Goal: Transaction & Acquisition: Purchase product/service

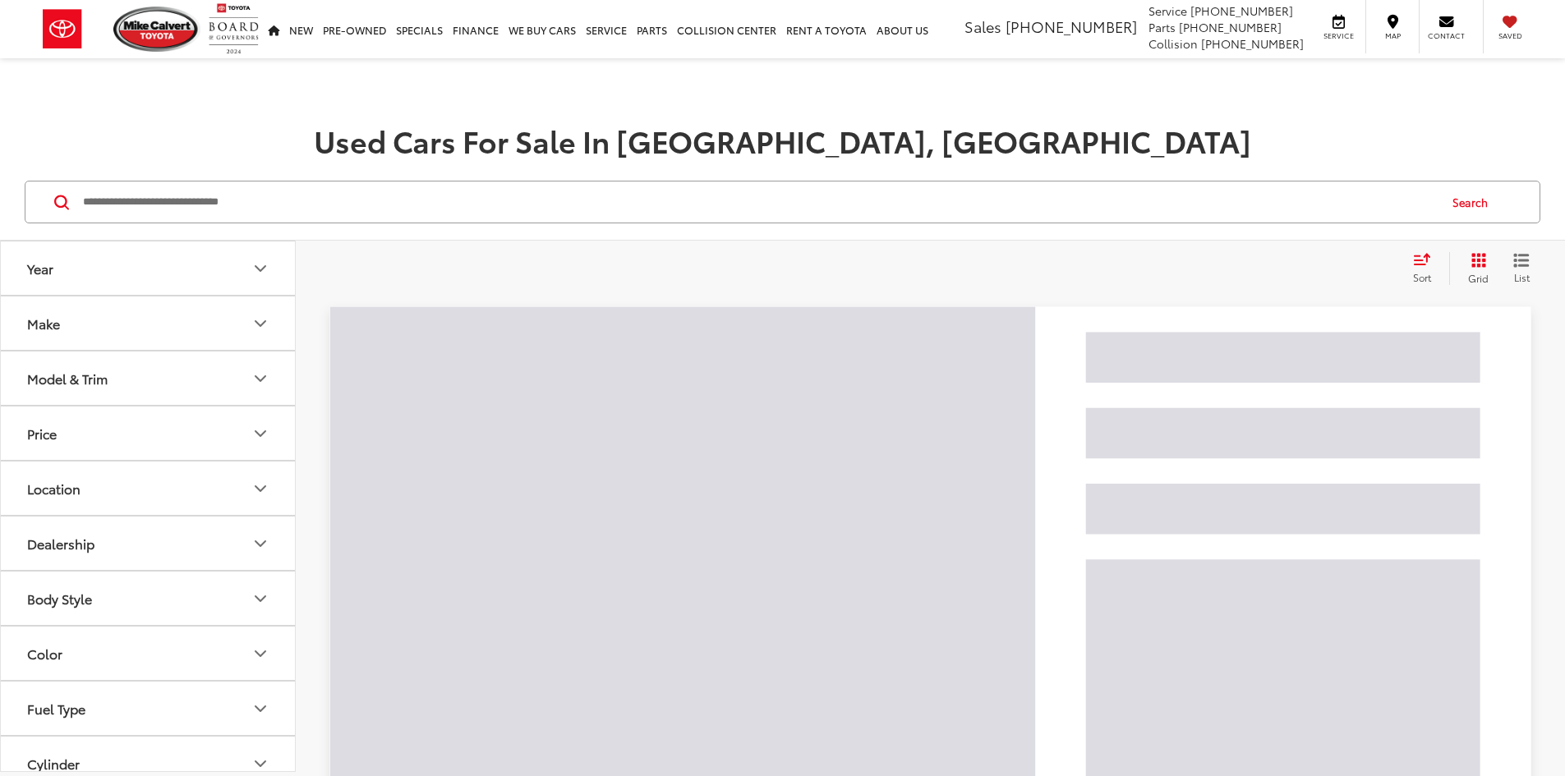
click at [297, 219] on input "Search by Make, Model, or Keyword" at bounding box center [759, 201] width 1356 height 39
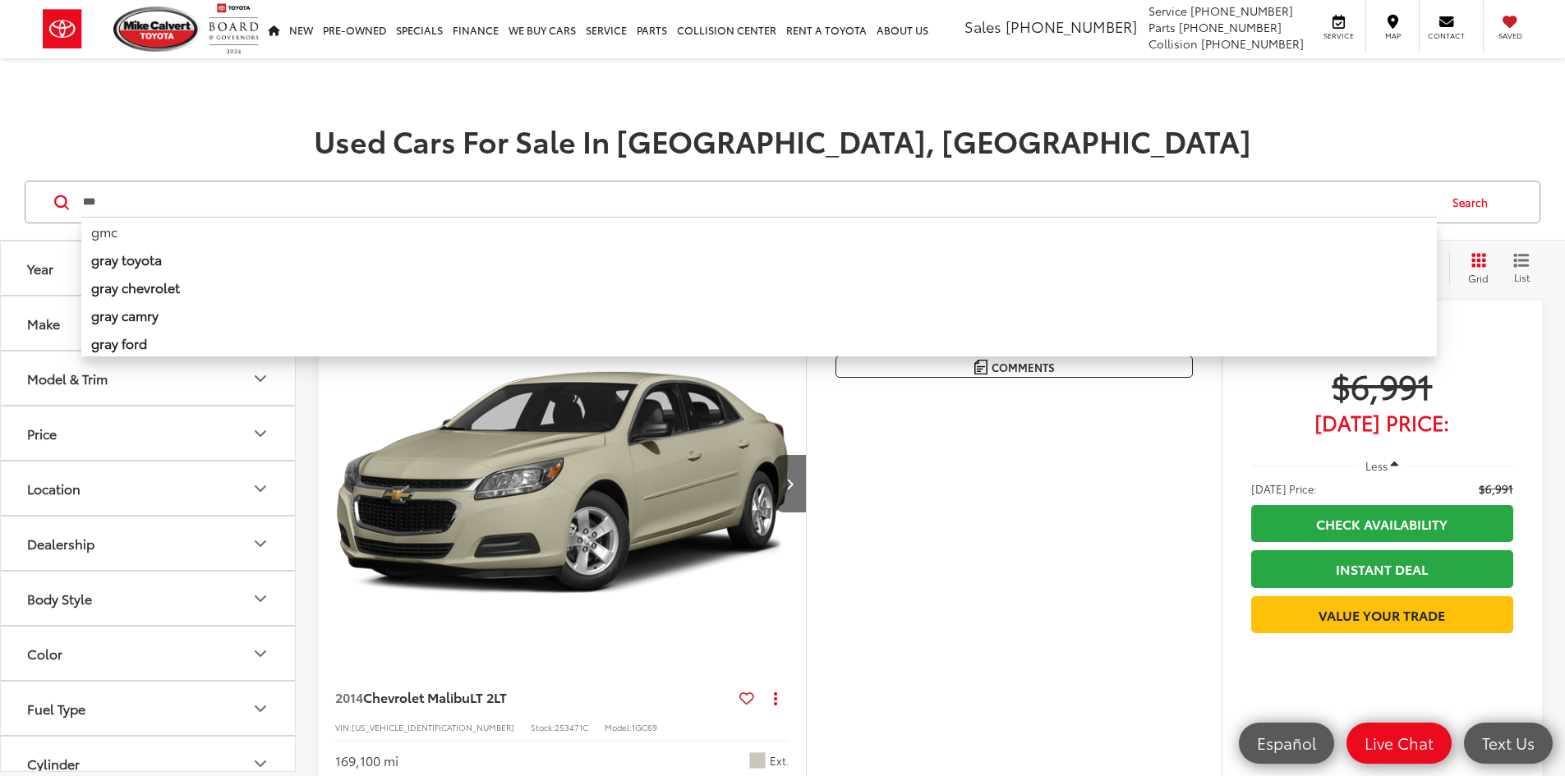
type input "***"
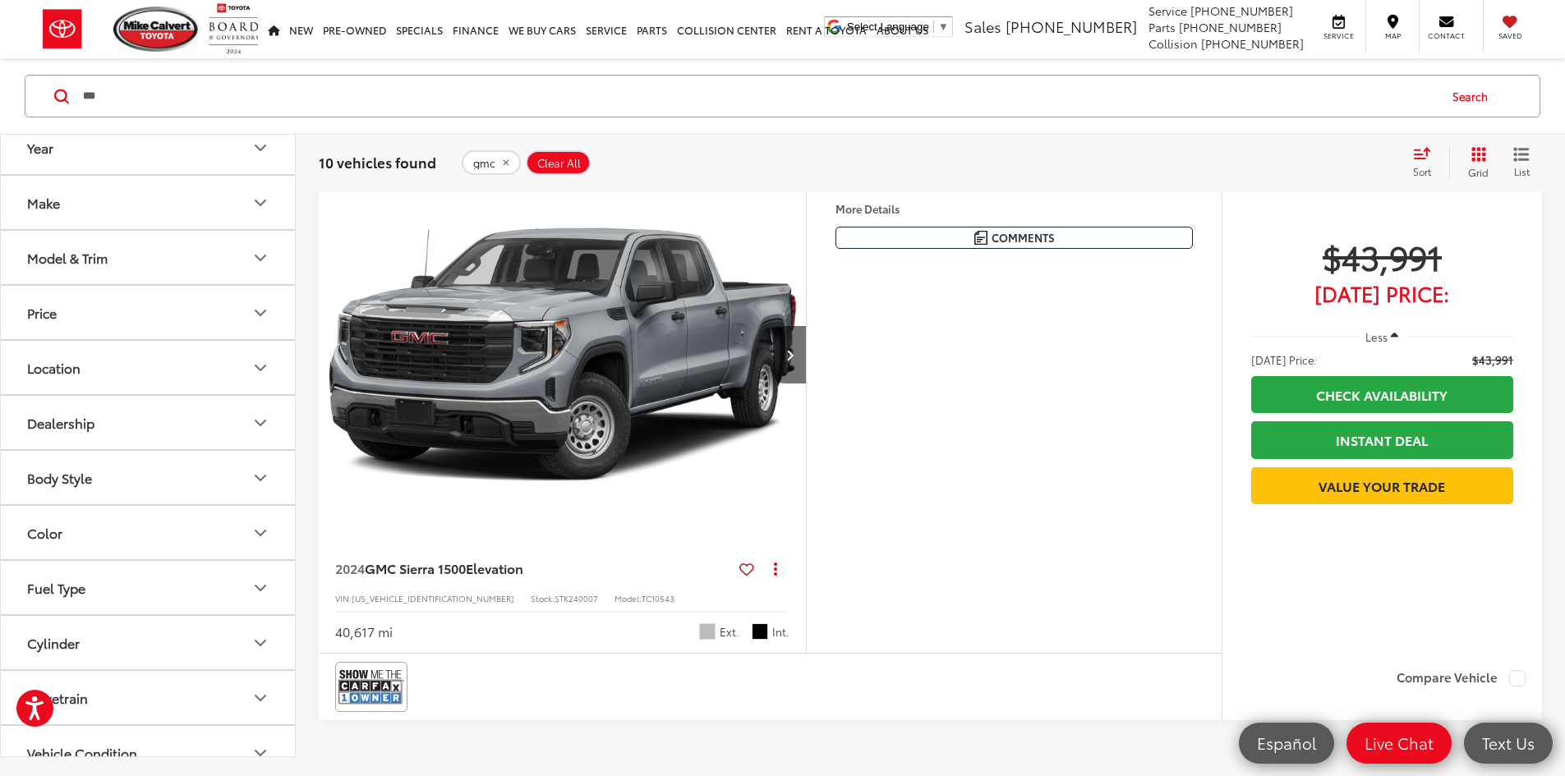
scroll to position [4930, 0]
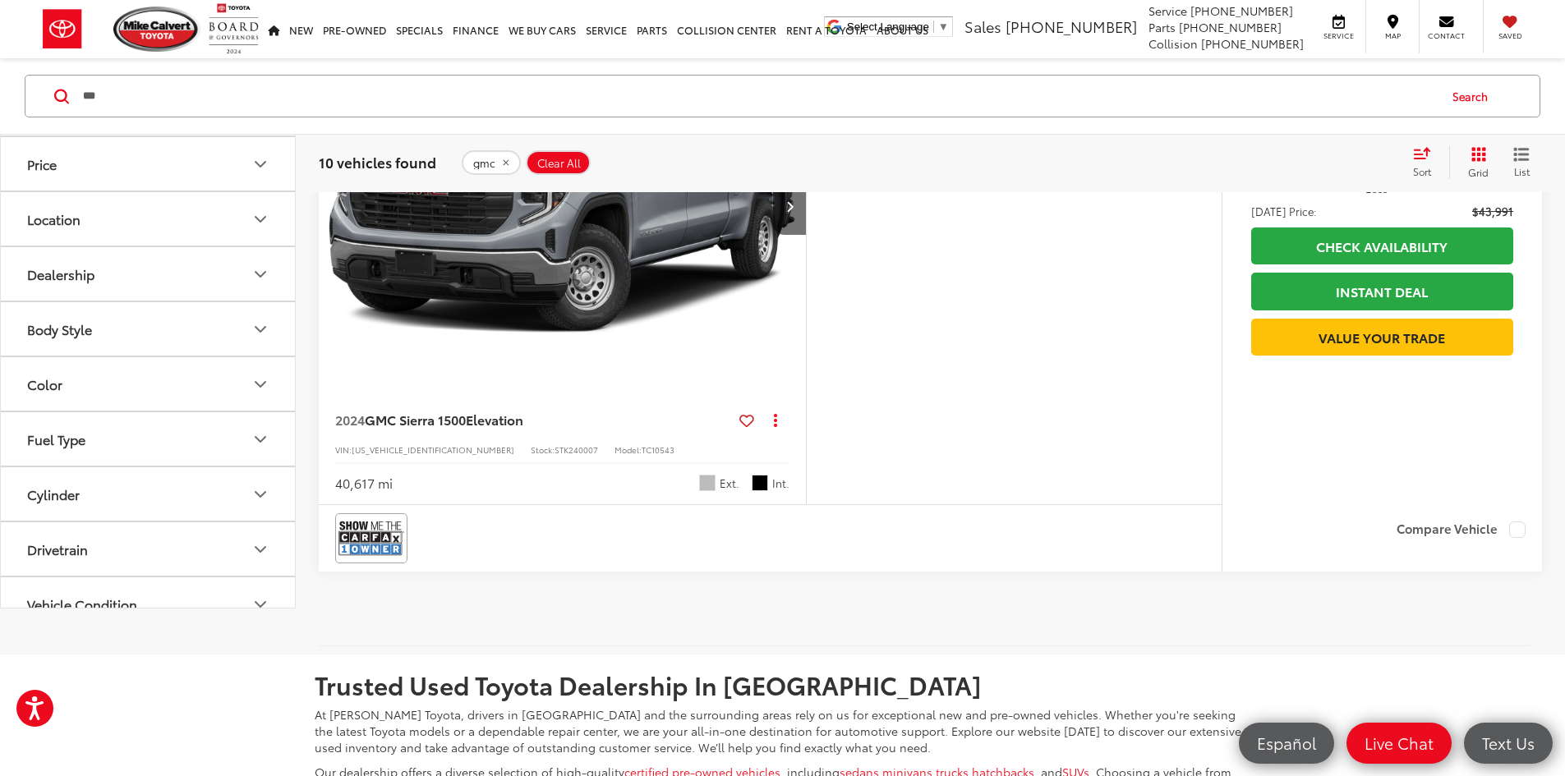
drag, startPoint x: 331, startPoint y: 642, endPoint x: 513, endPoint y: 653, distance: 181.9
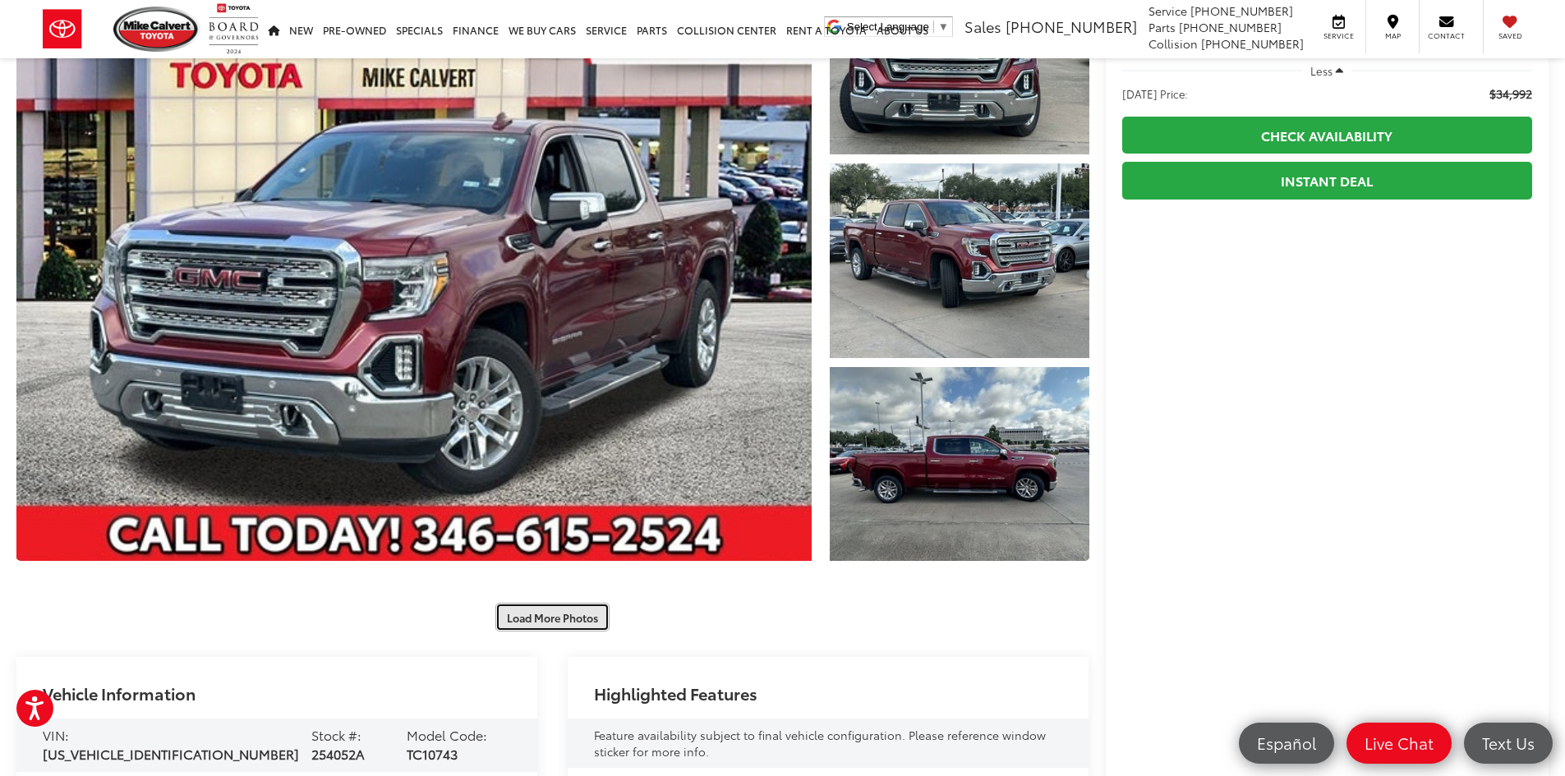
click at [566, 622] on button "Load More Photos" at bounding box center [552, 617] width 114 height 29
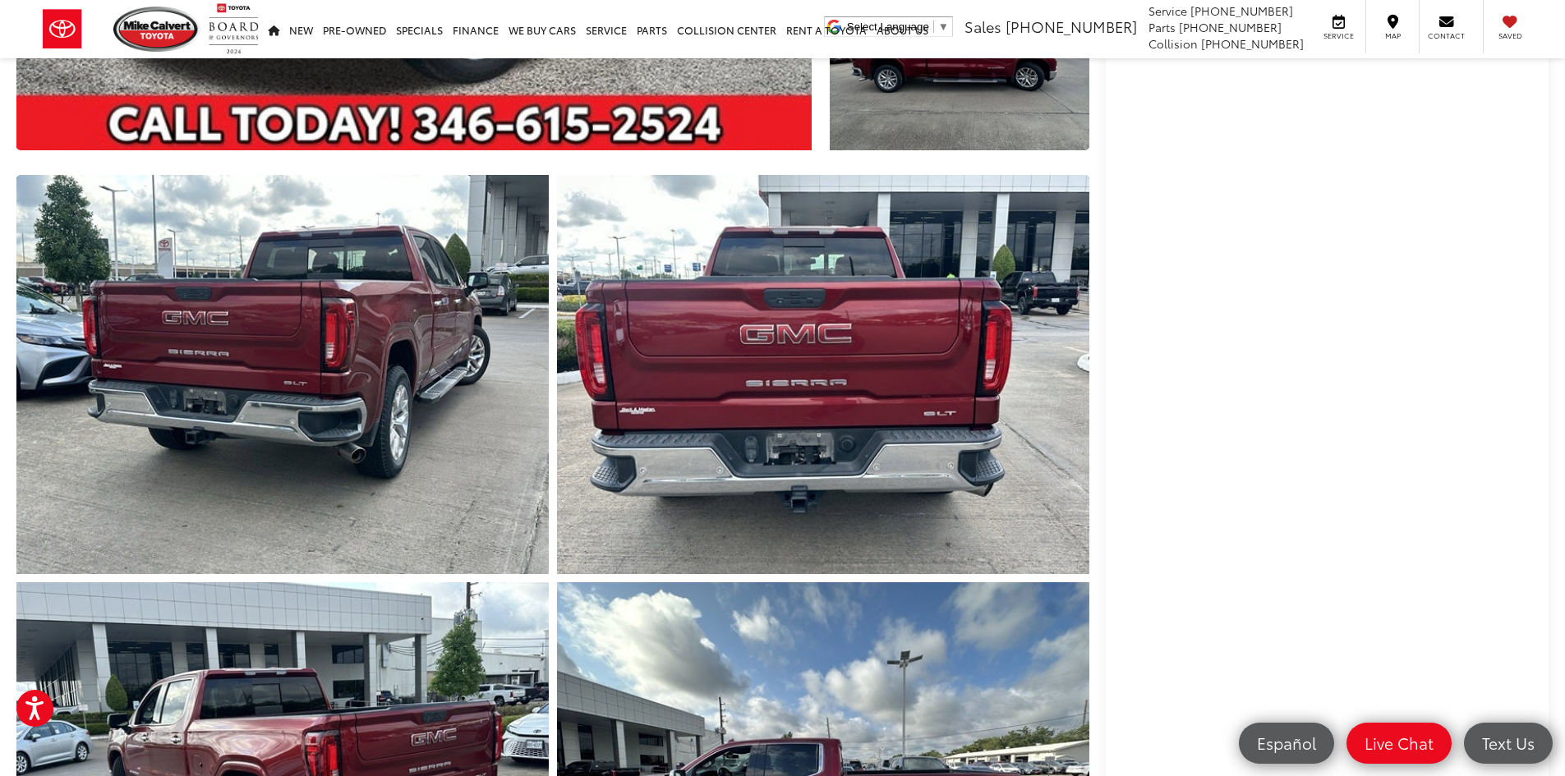
scroll to position [986, 0]
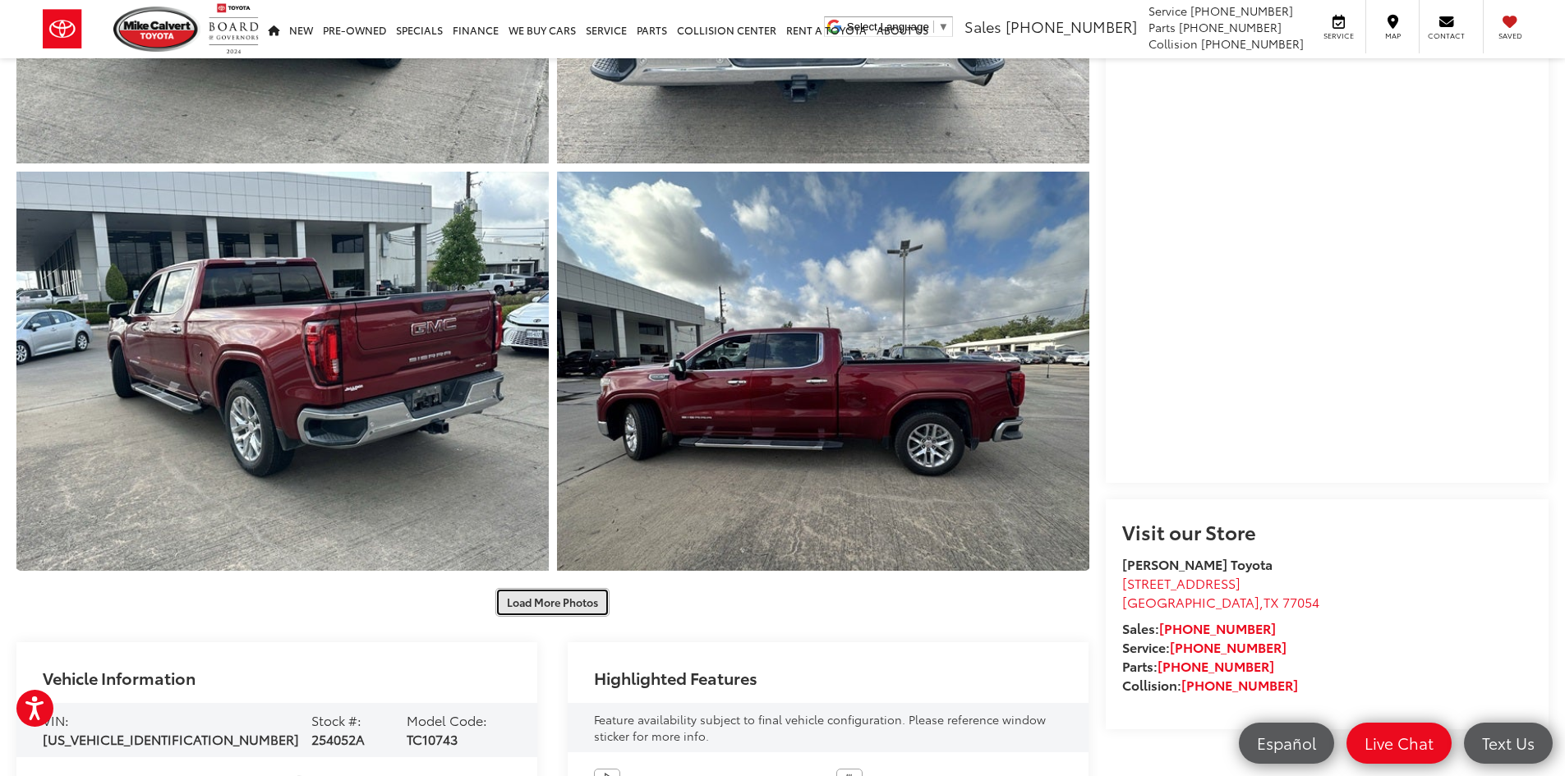
click at [584, 611] on button "Load More Photos" at bounding box center [552, 602] width 114 height 29
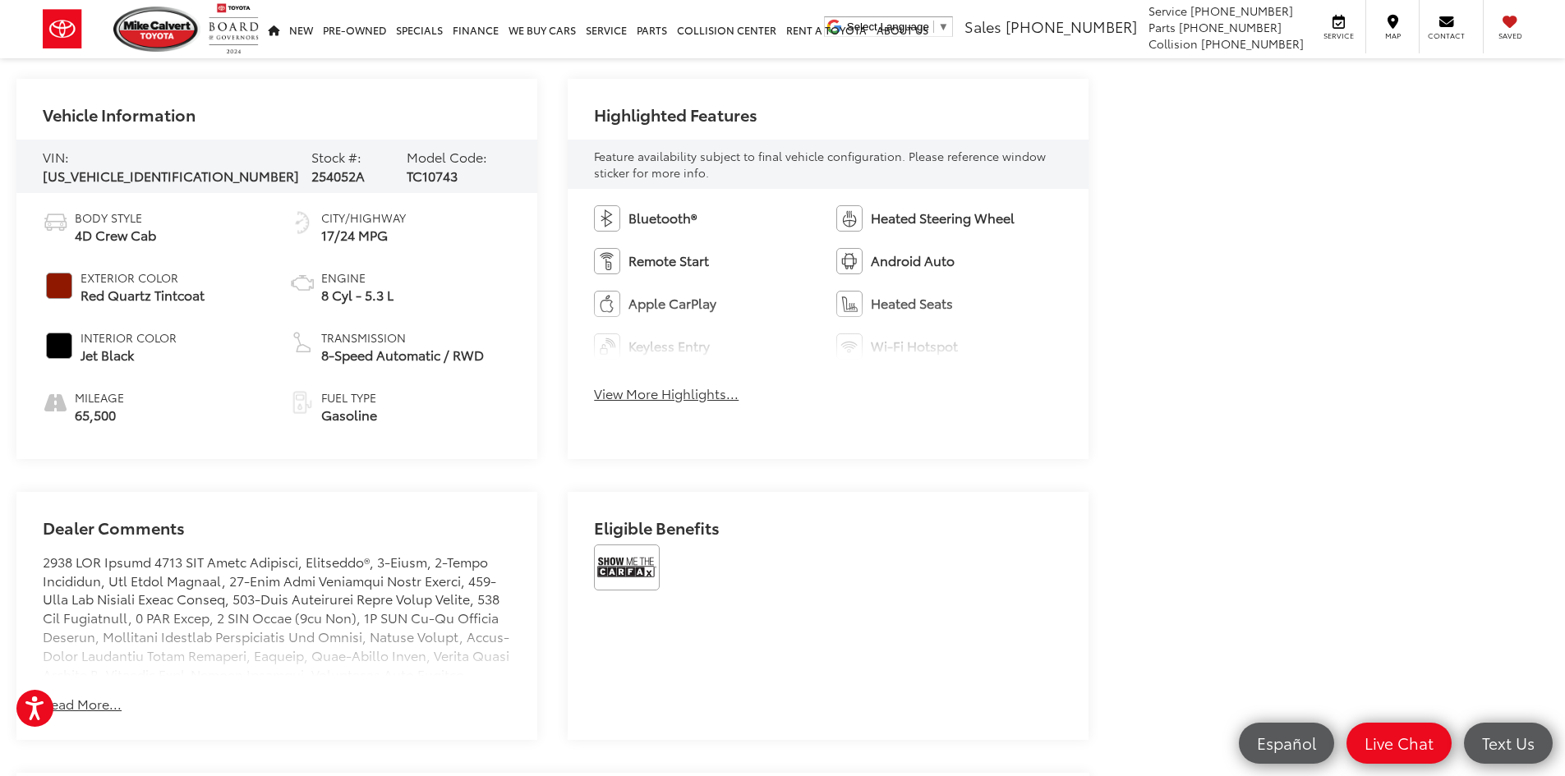
scroll to position [2383, 0]
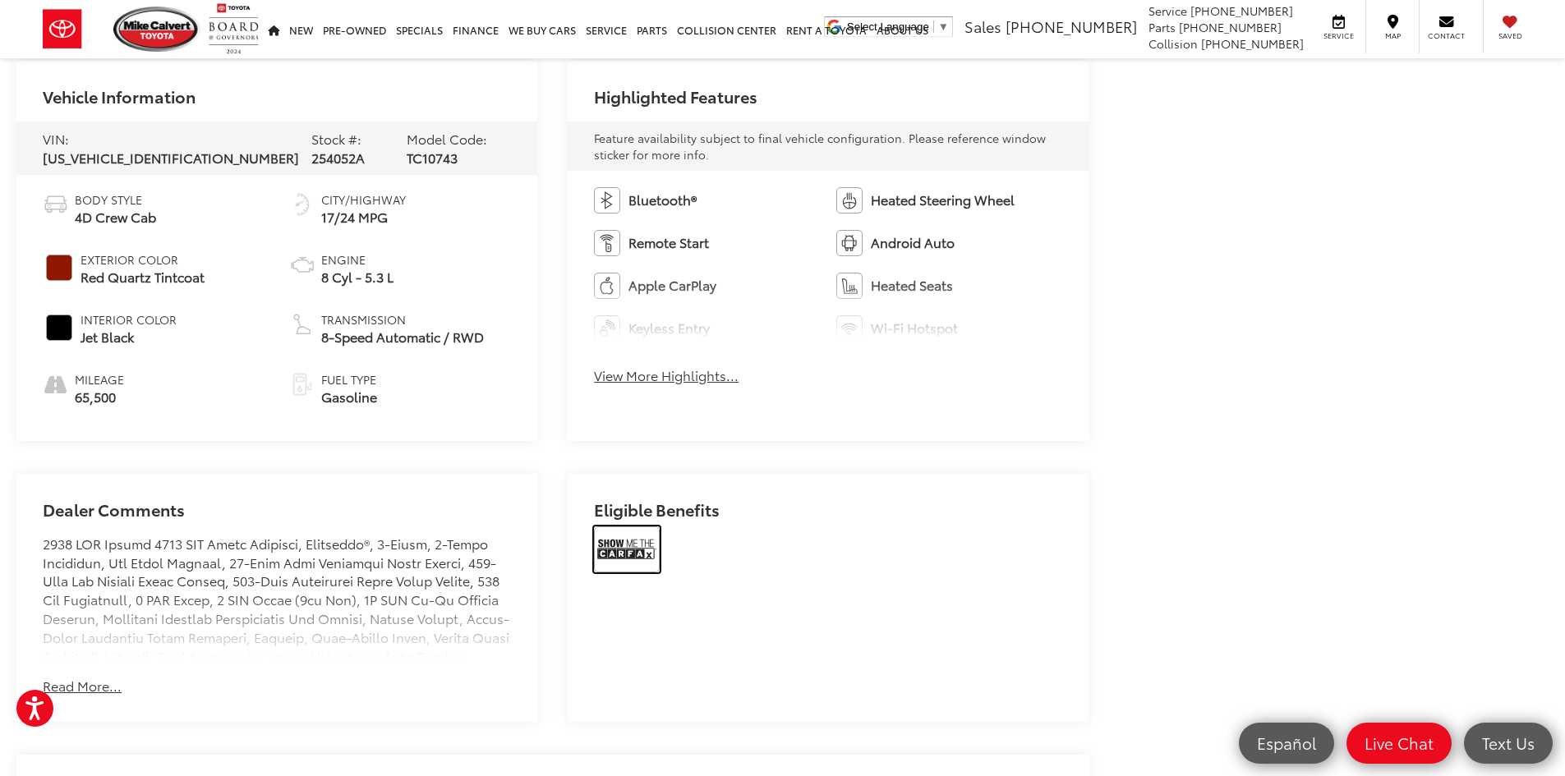
click at [646, 551] on img at bounding box center [627, 550] width 66 height 46
drag, startPoint x: 448, startPoint y: 335, endPoint x: 469, endPoint y: 342, distance: 22.3
click at [469, 342] on span "8-Speed Automatic / RWD" at bounding box center [402, 337] width 163 height 19
click at [474, 346] on ul "Body Style 4D Crew Cab Exterior Color Red Quartz Tintcoat Interior Color Jet Bl…" at bounding box center [277, 298] width 468 height 214
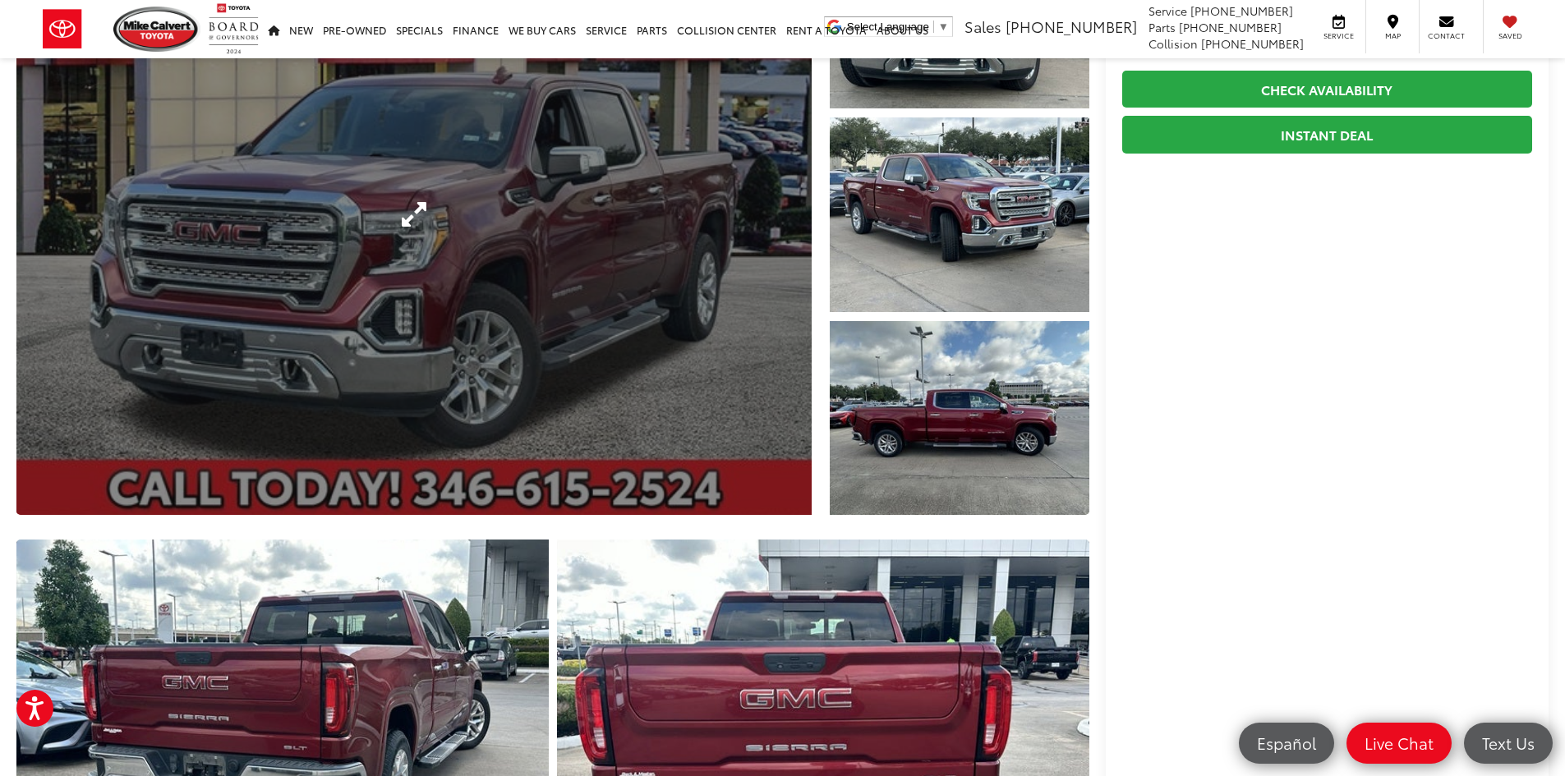
scroll to position [0, 0]
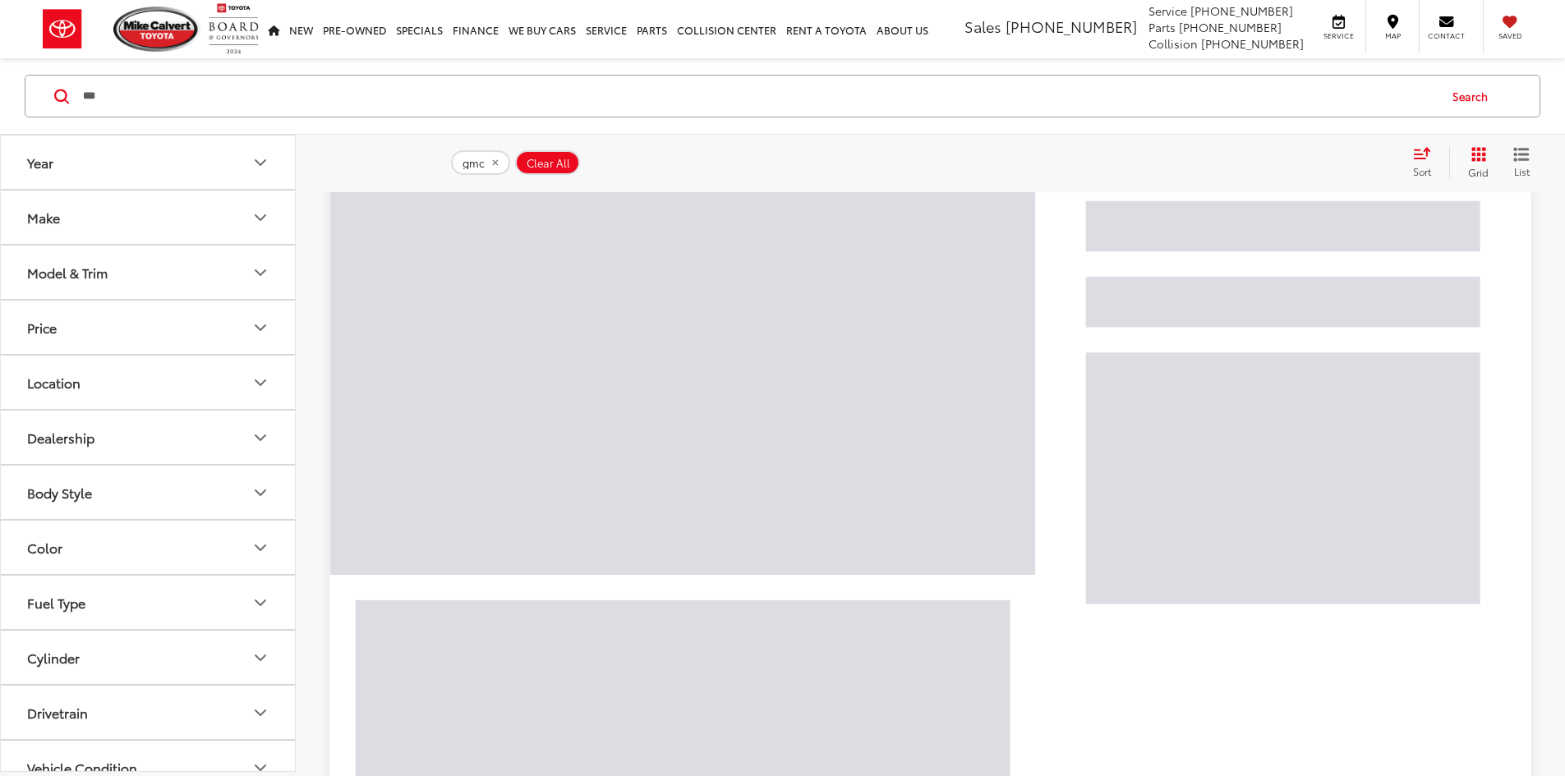
scroll to position [106, 0]
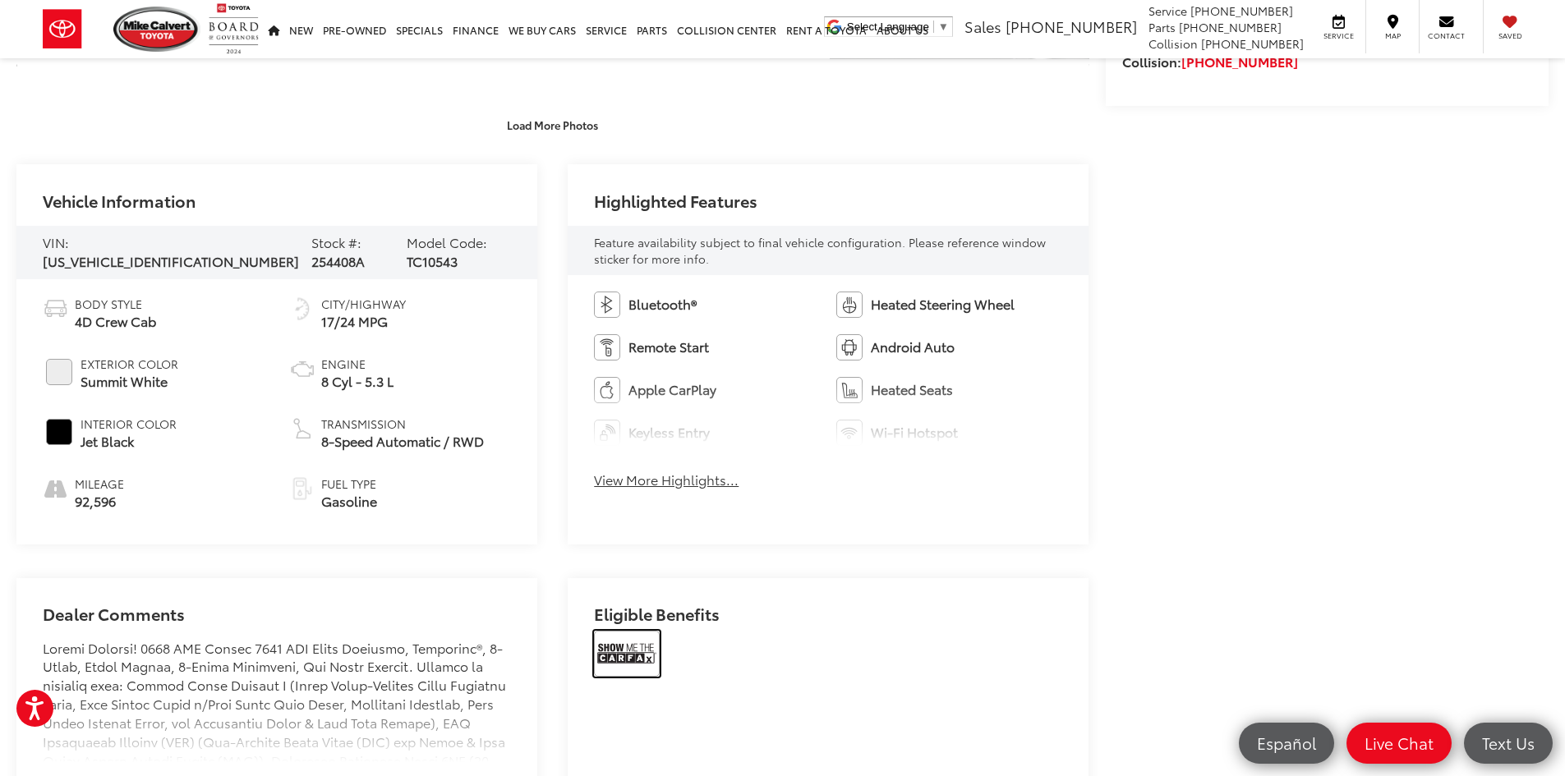
click at [622, 662] on img at bounding box center [627, 654] width 66 height 46
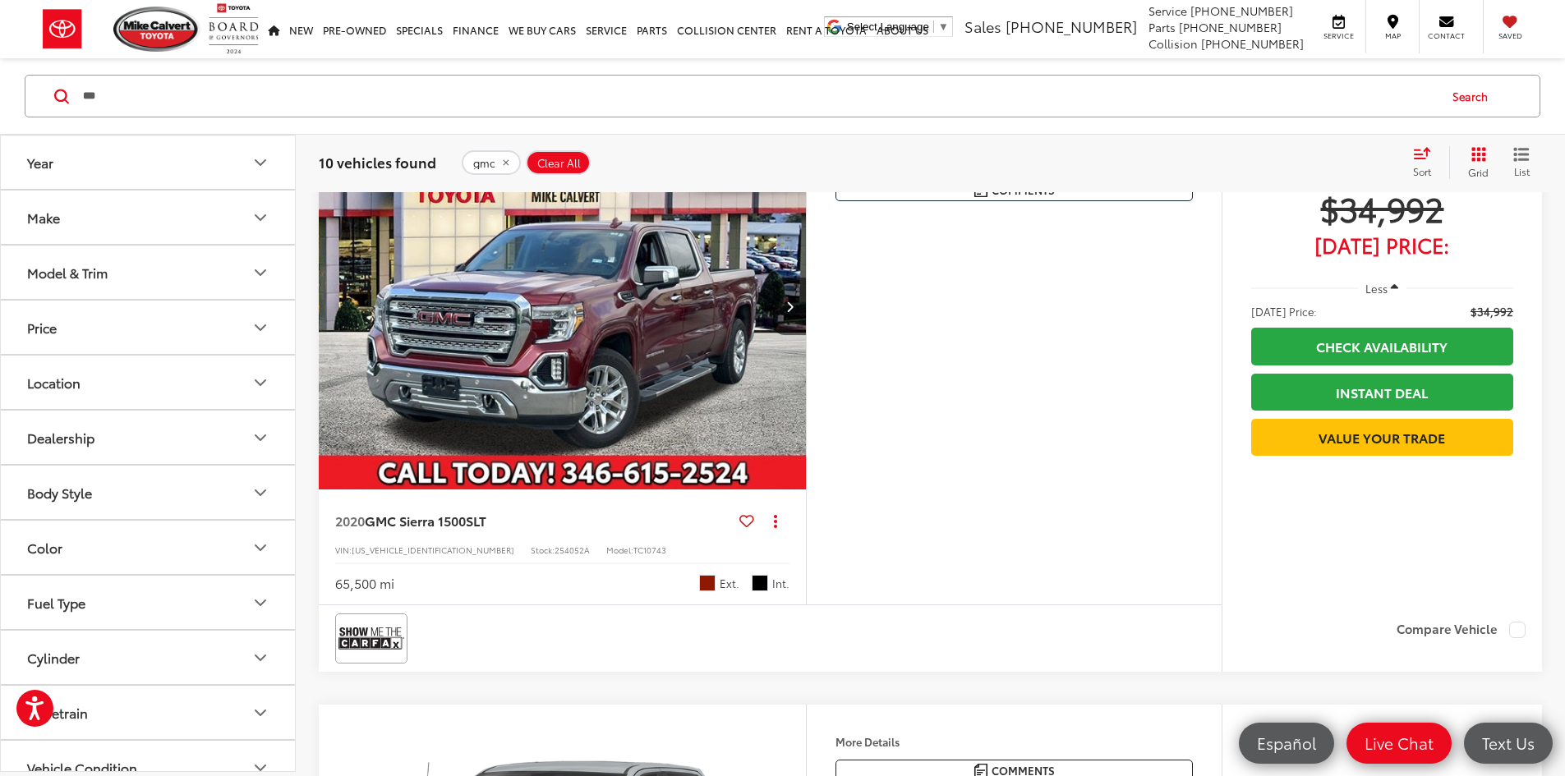
scroll to position [4460, 0]
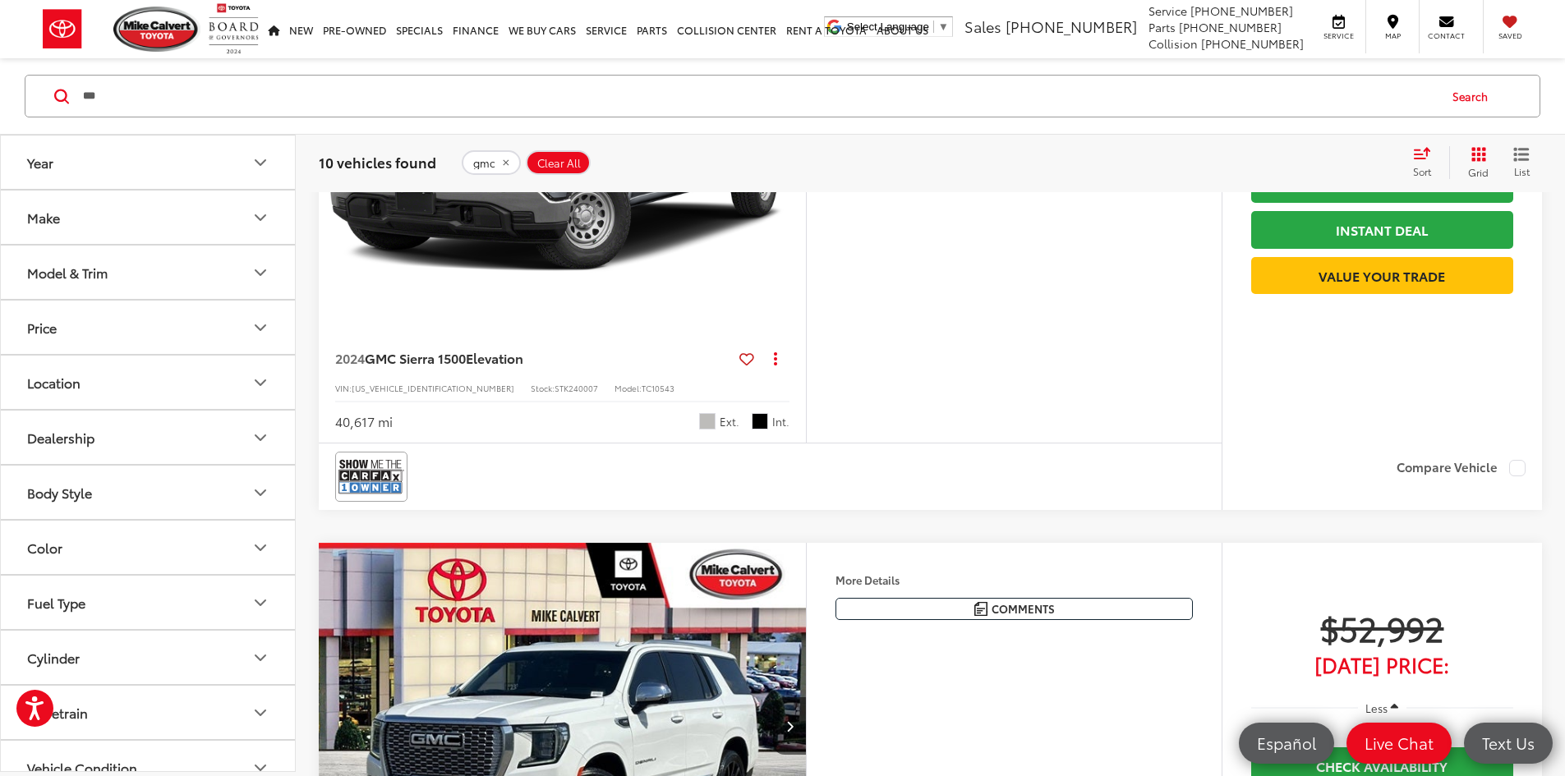
scroll to position [4953, 0]
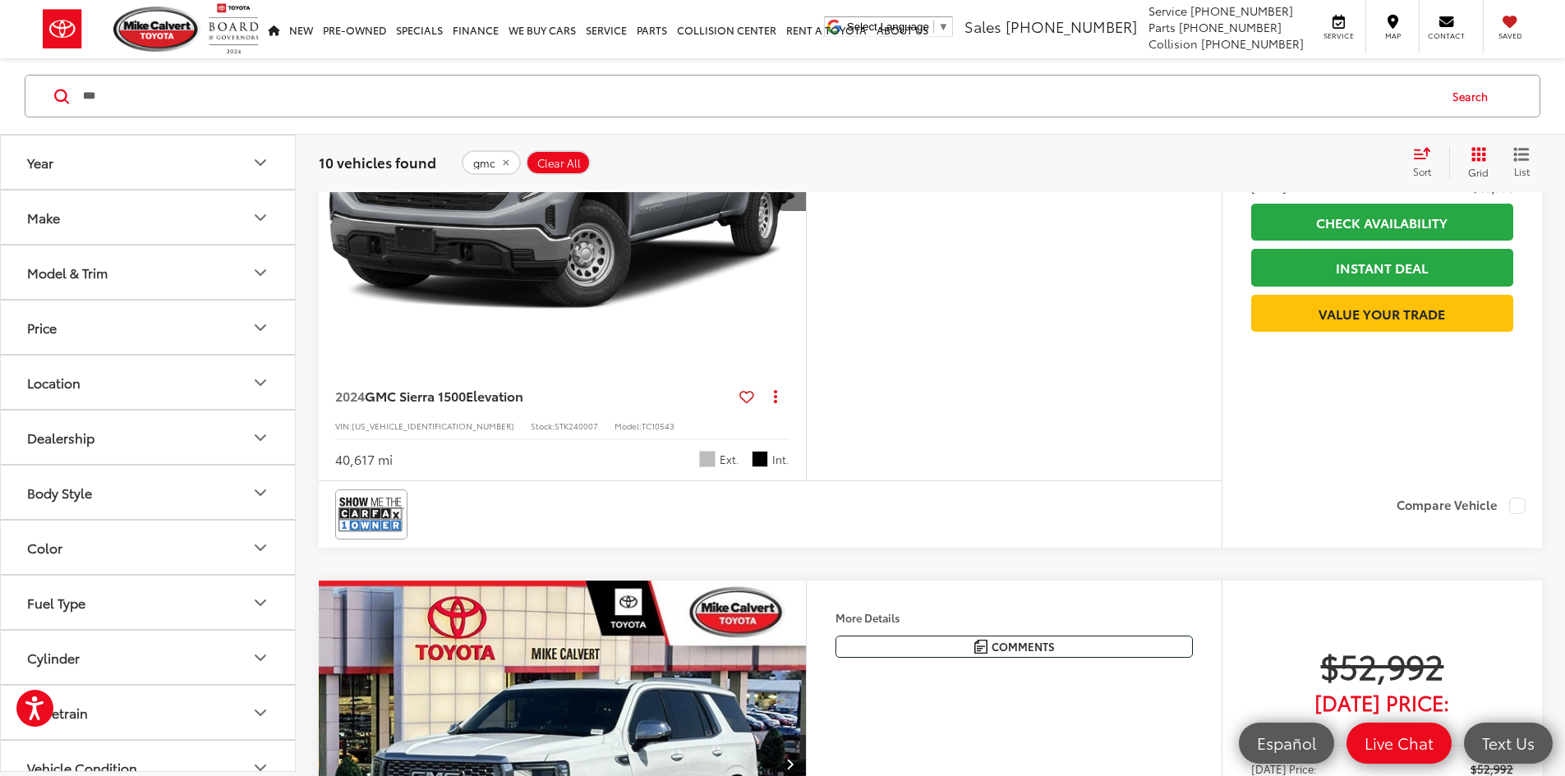
drag, startPoint x: 369, startPoint y: 715, endPoint x: 398, endPoint y: 675, distance: 50.0
drag, startPoint x: 331, startPoint y: 678, endPoint x: 436, endPoint y: 670, distance: 105.4
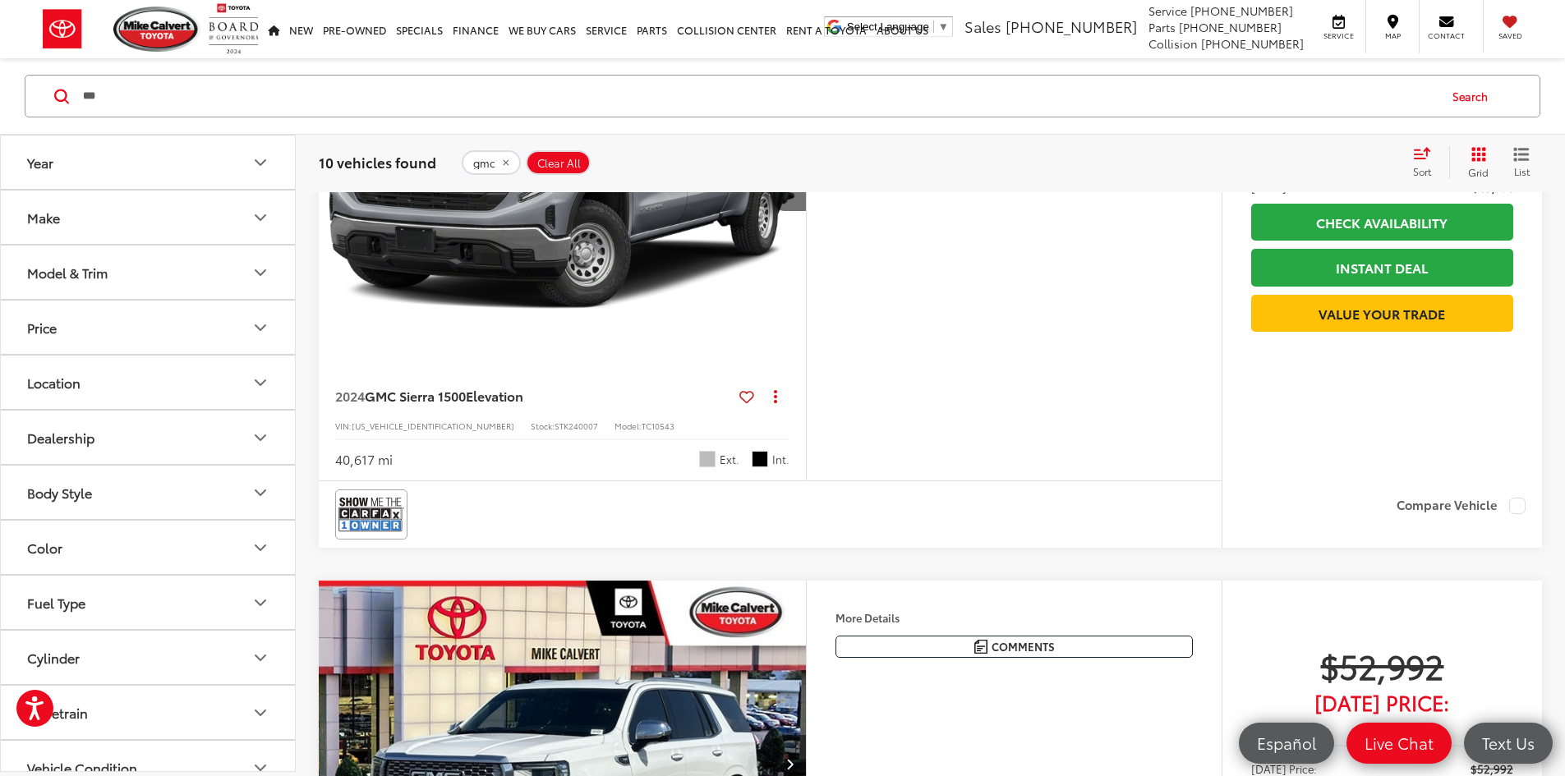
click at [194, 90] on input "***" at bounding box center [759, 95] width 1356 height 39
drag, startPoint x: 194, startPoint y: 90, endPoint x: 184, endPoint y: 89, distance: 9.9
click at [191, 90] on input "***" at bounding box center [759, 95] width 1356 height 39
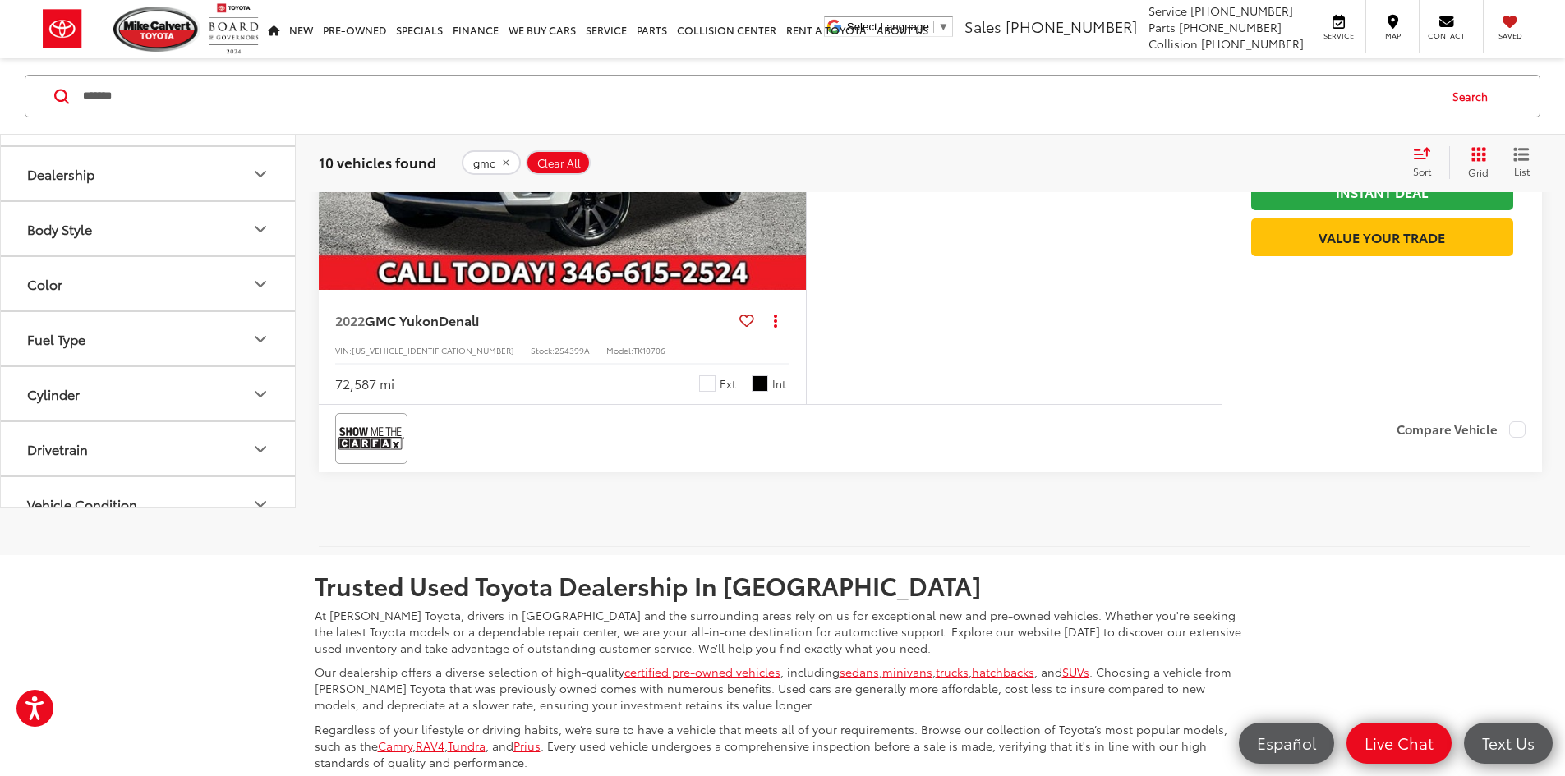
scroll to position [5693, 0]
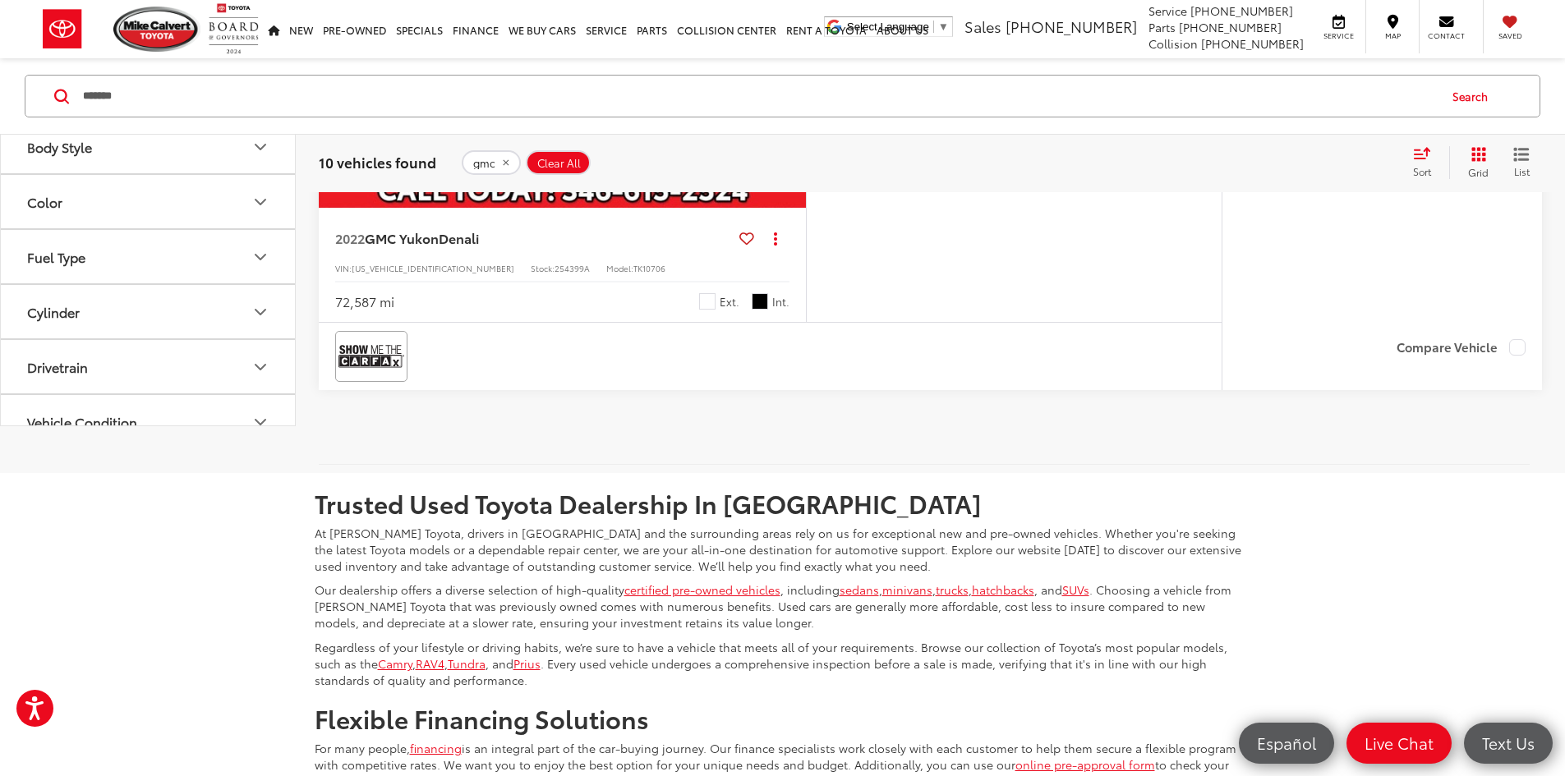
type input "*******"
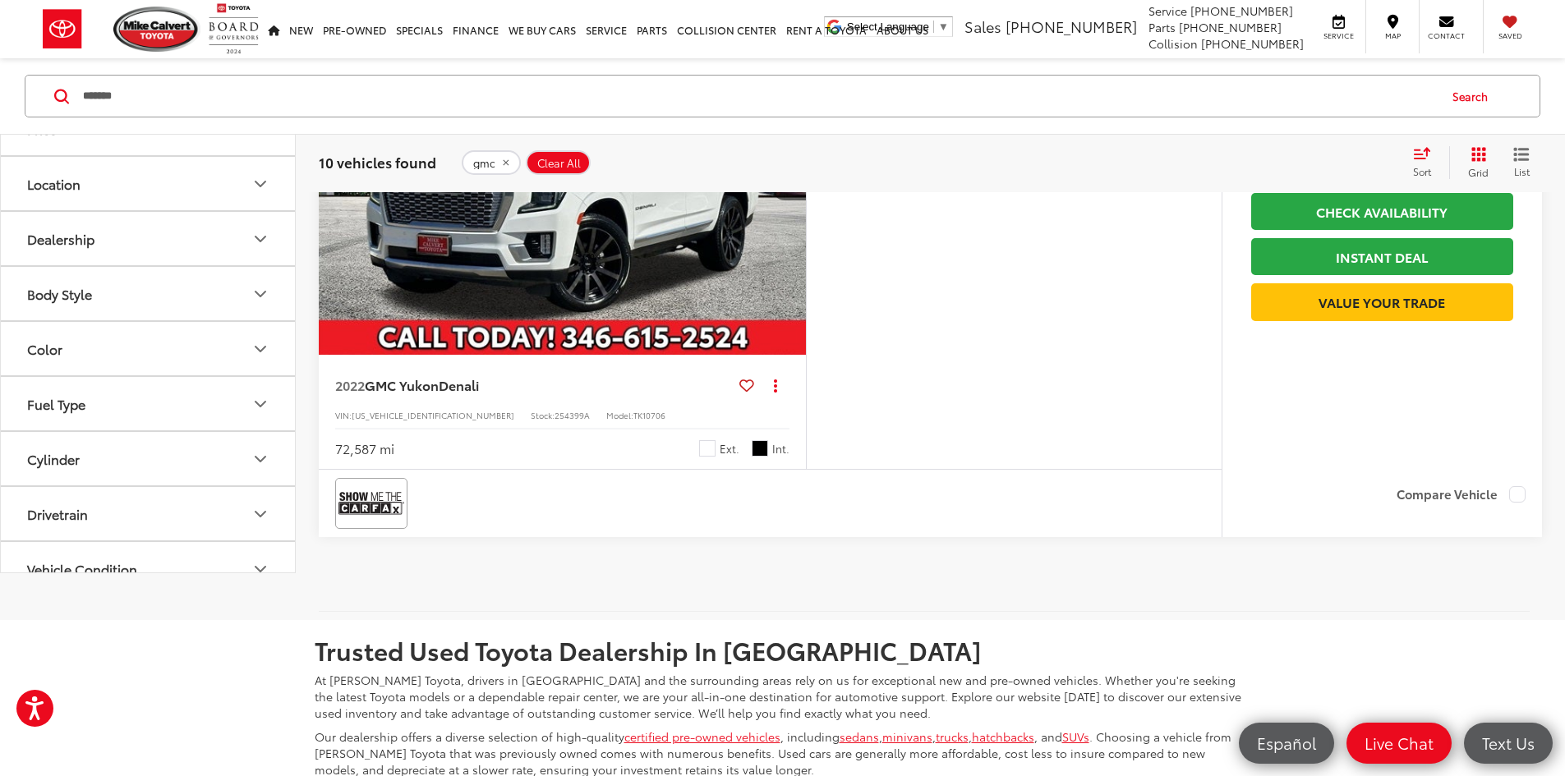
scroll to position [5529, 0]
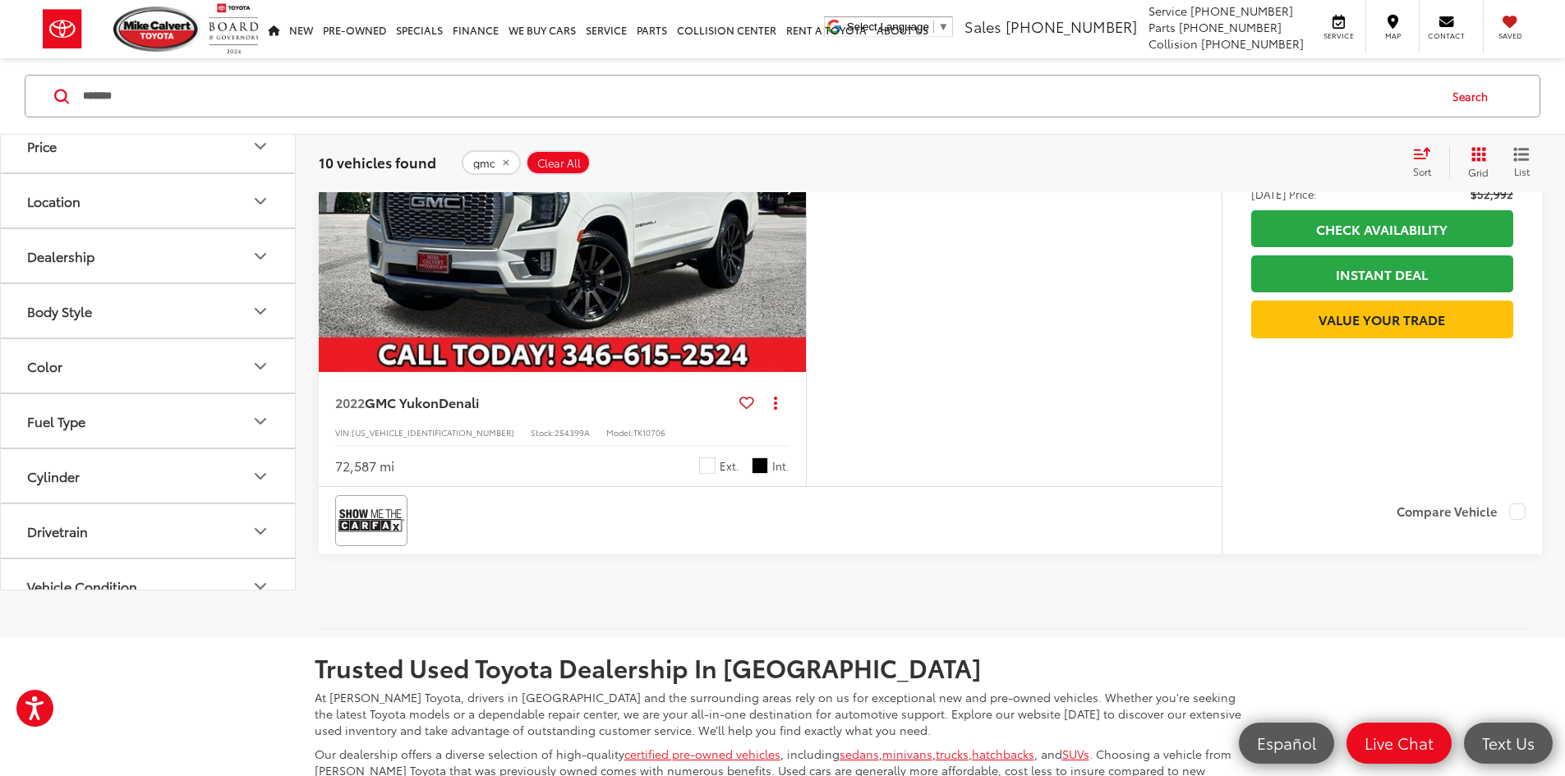
scroll to position [0, 3115]
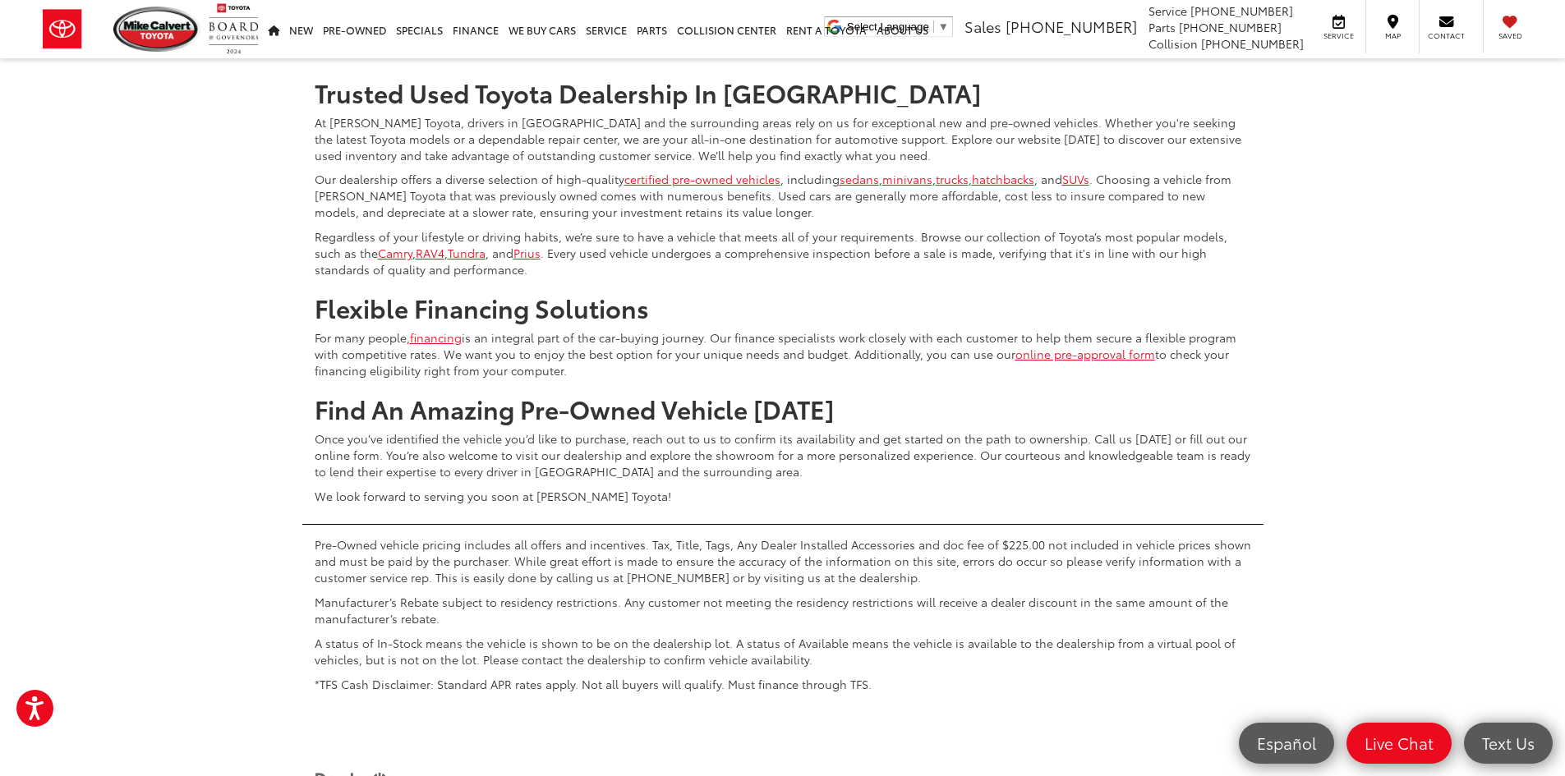
scroll to position [0, 1869]
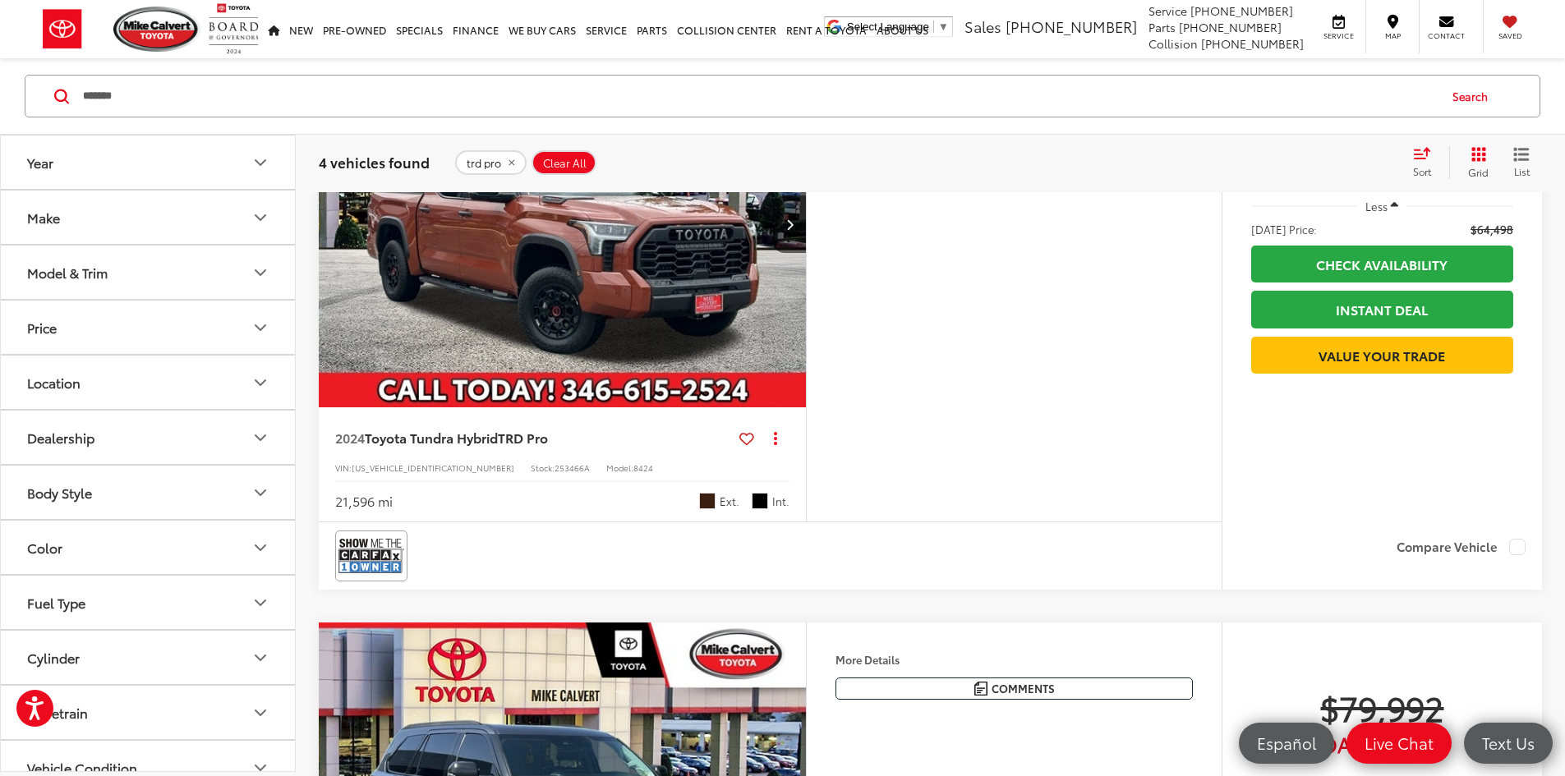
scroll to position [763, 0]
